Goal: Information Seeking & Learning: Learn about a topic

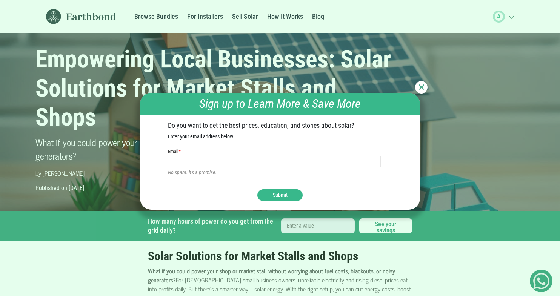
click at [421, 86] on img at bounding box center [421, 87] width 5 height 5
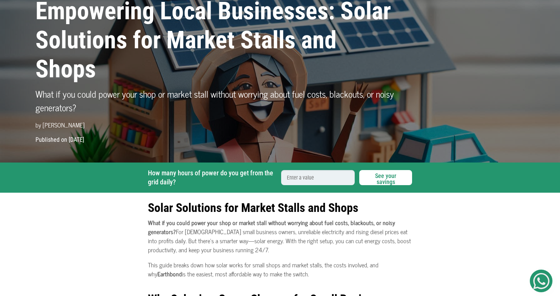
scroll to position [7, 0]
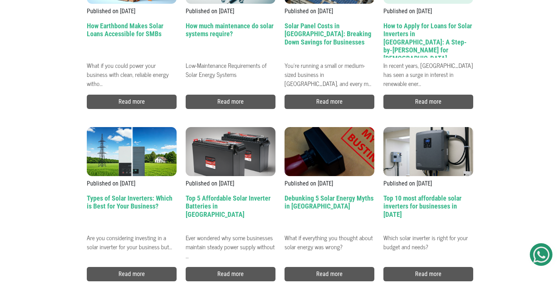
scroll to position [1140, 0]
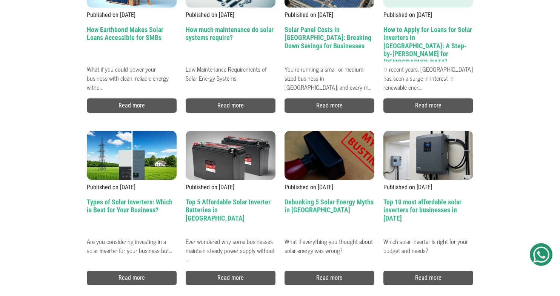
click at [233, 193] on link "Published on 17/02/25 Top 5 Affordable Solar Inverter Batteries in Nigeria Ever…" at bounding box center [231, 192] width 90 height 122
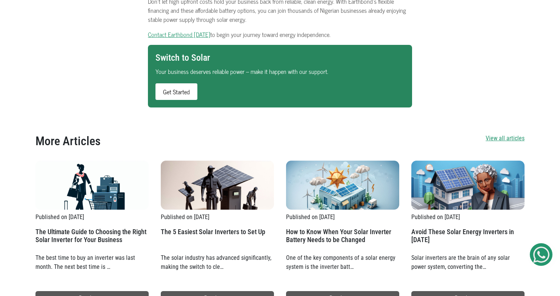
scroll to position [1012, 0]
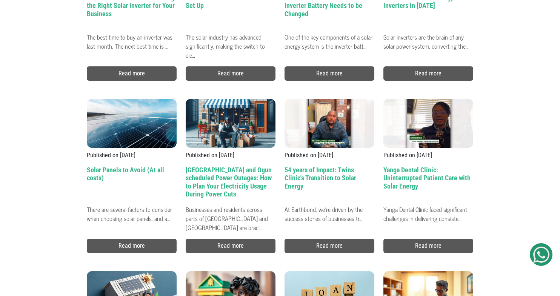
scroll to position [311, 0]
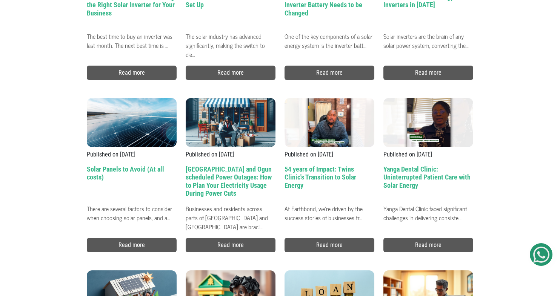
click at [313, 177] on h2 "54 years of Impact: Twins Clinic's Transition to Solar Energy" at bounding box center [329, 183] width 90 height 36
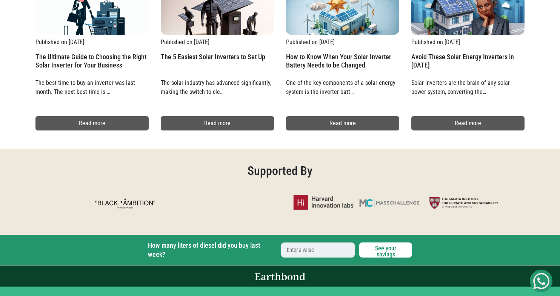
scroll to position [872, 0]
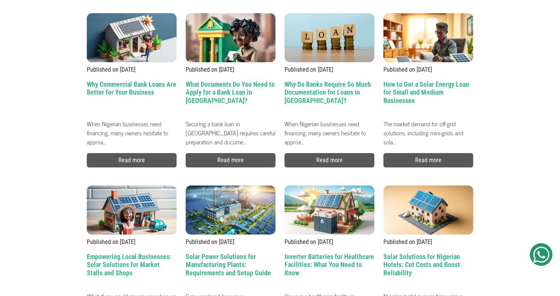
scroll to position [565, 0]
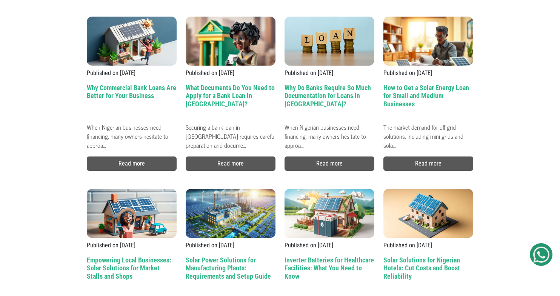
click at [316, 93] on h2 "Why Do Banks Require So Much Documentation for Loans in [GEOGRAPHIC_DATA]?" at bounding box center [329, 102] width 90 height 36
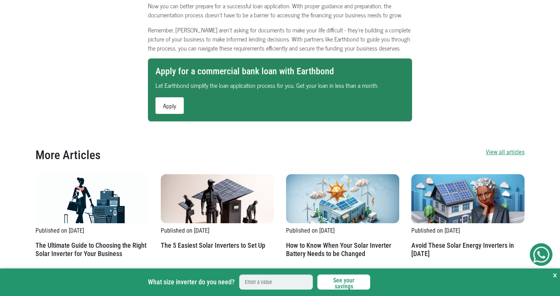
scroll to position [910, 0]
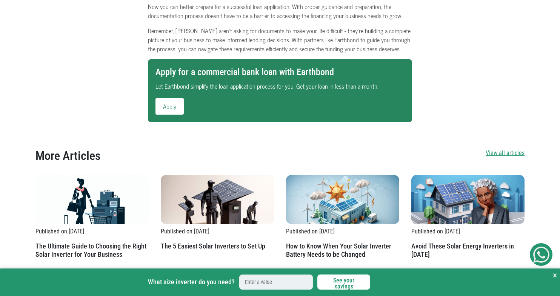
click at [176, 106] on link "Apply" at bounding box center [169, 106] width 28 height 17
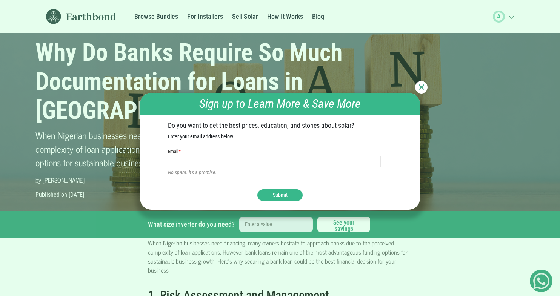
click at [421, 83] on div at bounding box center [421, 87] width 12 height 12
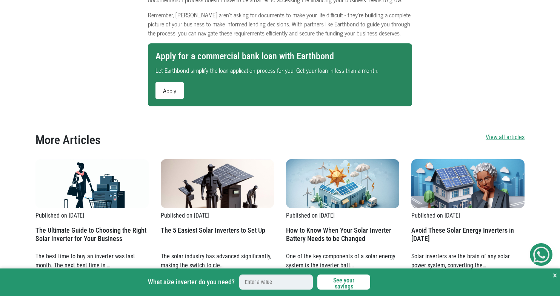
scroll to position [933, 0]
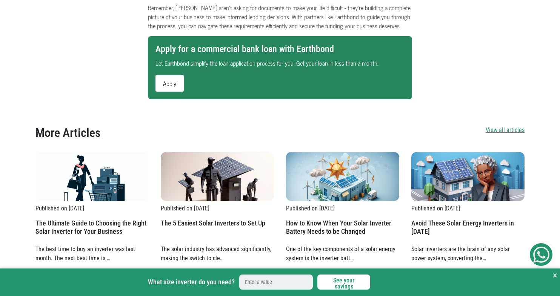
click at [469, 115] on div "More Articles View all articles Published on [DATE] The Ultimate Guide to Choos…" at bounding box center [280, 211] width 560 height 209
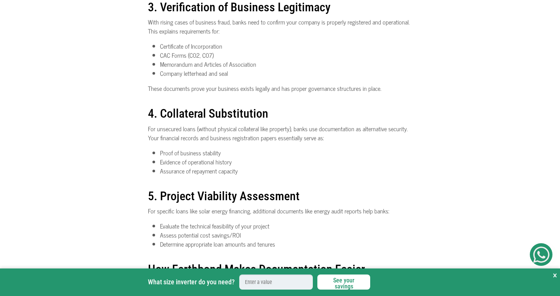
scroll to position [493, 0]
